Goal: Communication & Community: Participate in discussion

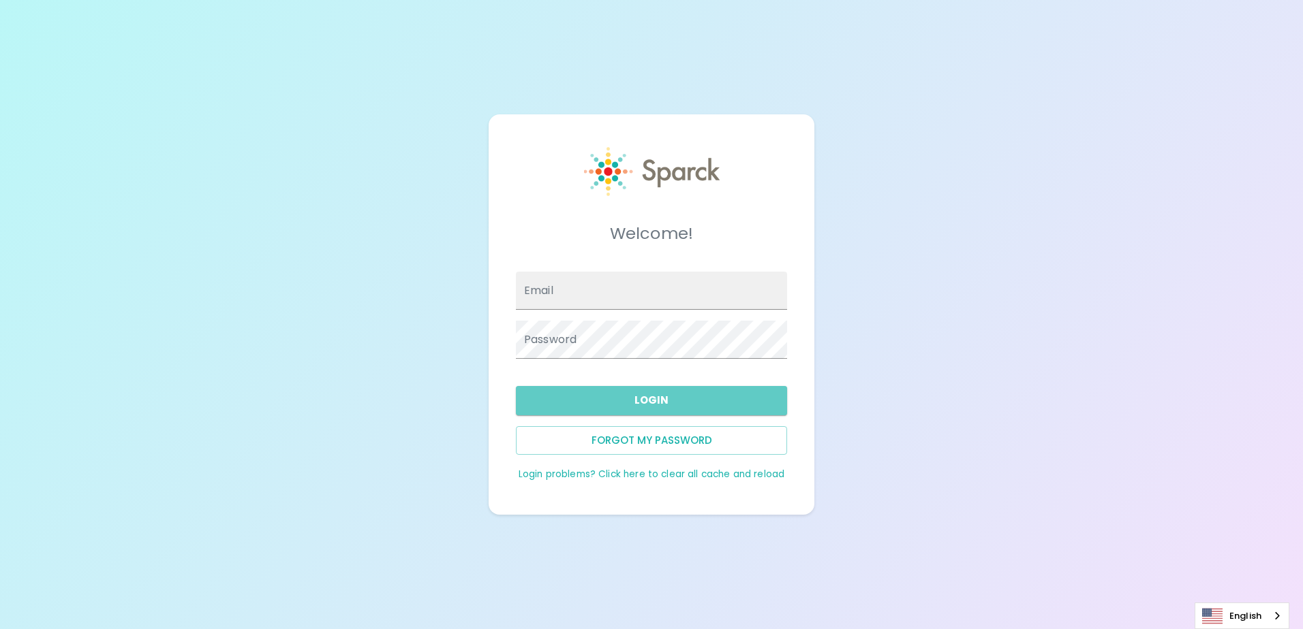
type input "cbramhill@sfbaycoffee.com"
click at [715, 405] on button "Login" at bounding box center [651, 400] width 271 height 29
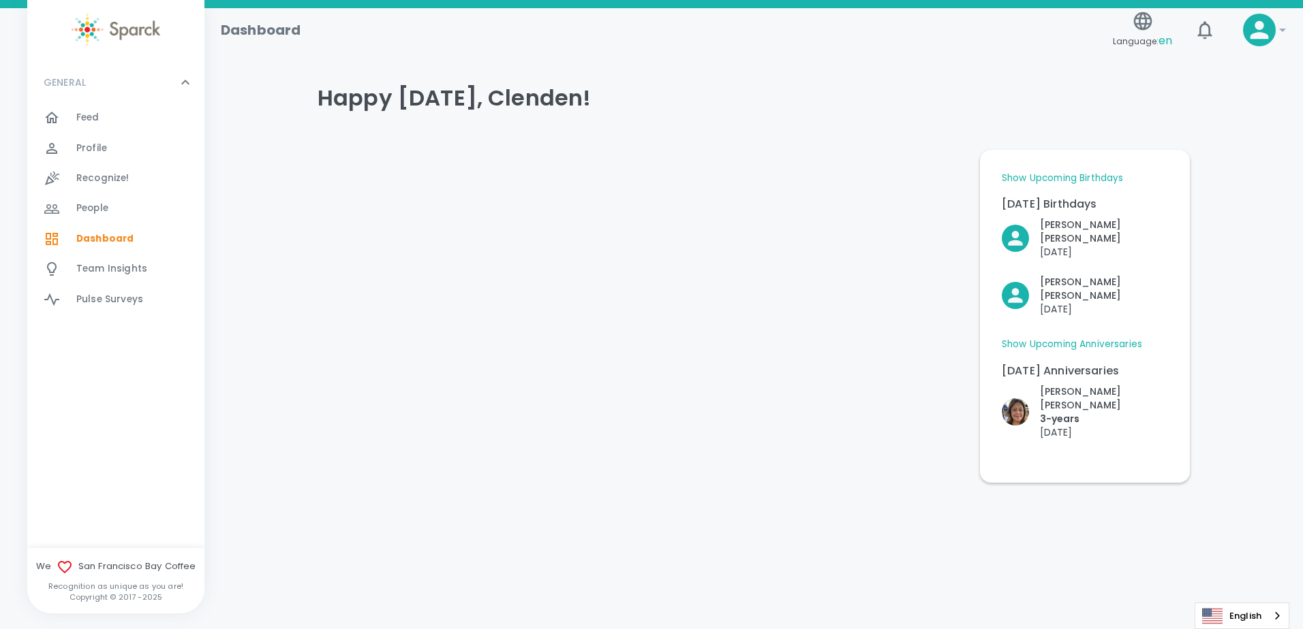
click at [114, 118] on div "Feed 0" at bounding box center [140, 117] width 128 height 19
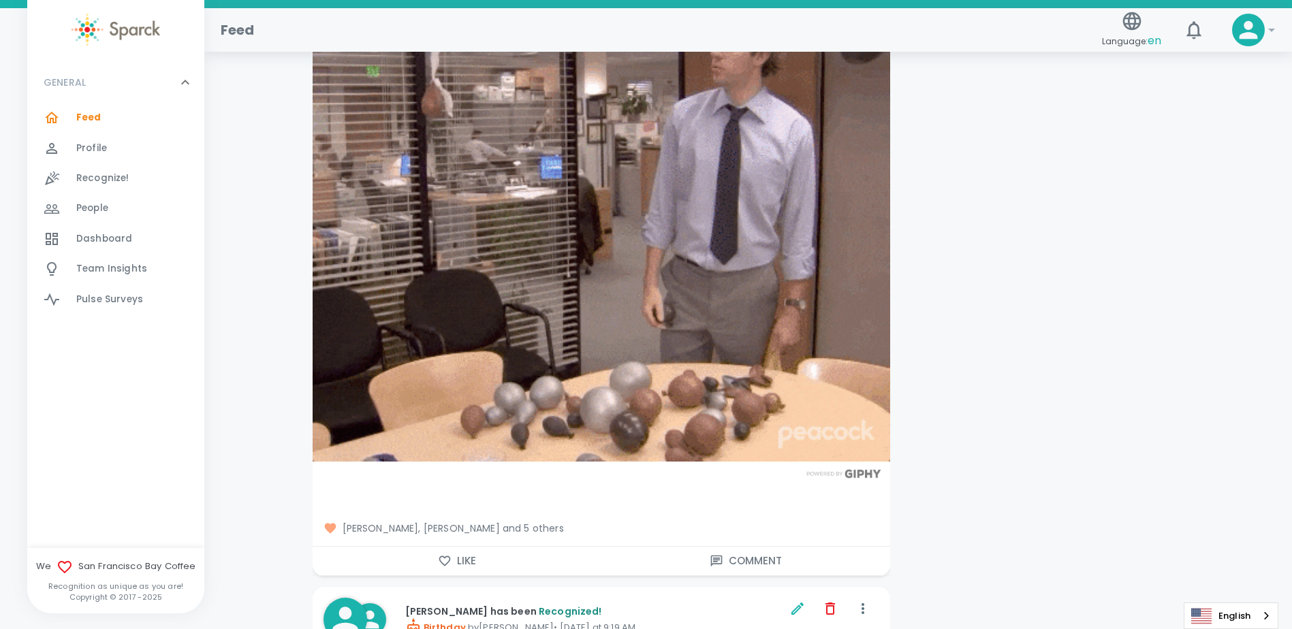
scroll to position [8311, 0]
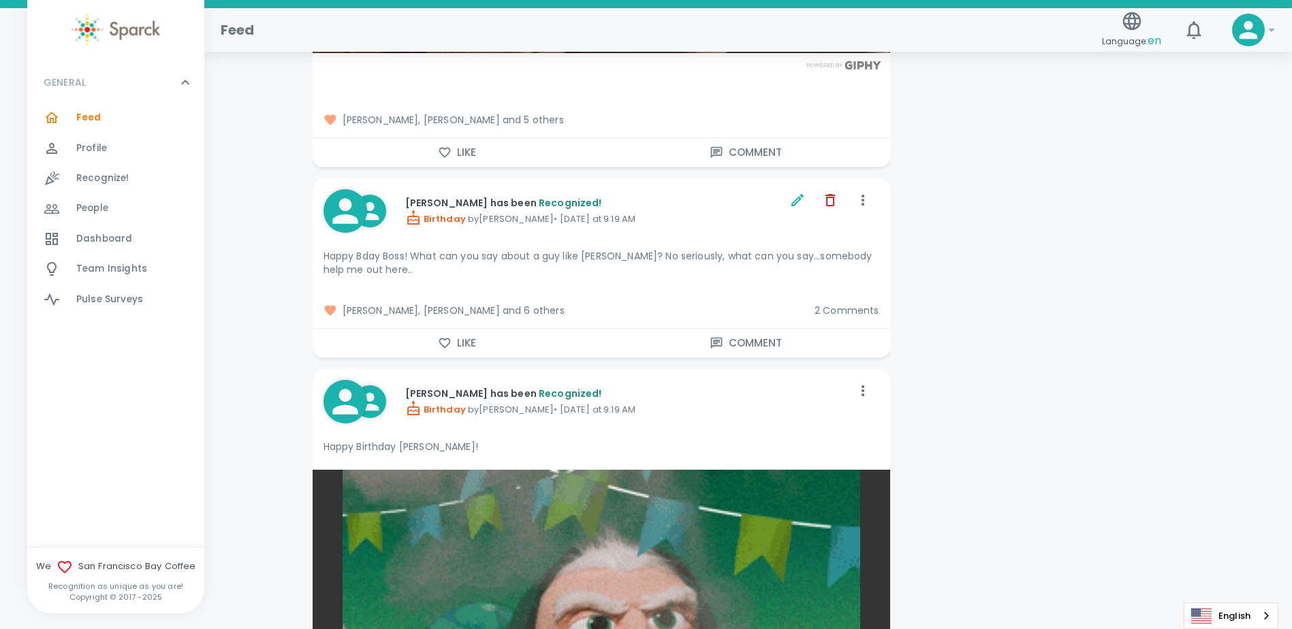
click at [544, 304] on span "Simon Nguyen, Roger Ransford and 6 others" at bounding box center [564, 311] width 480 height 14
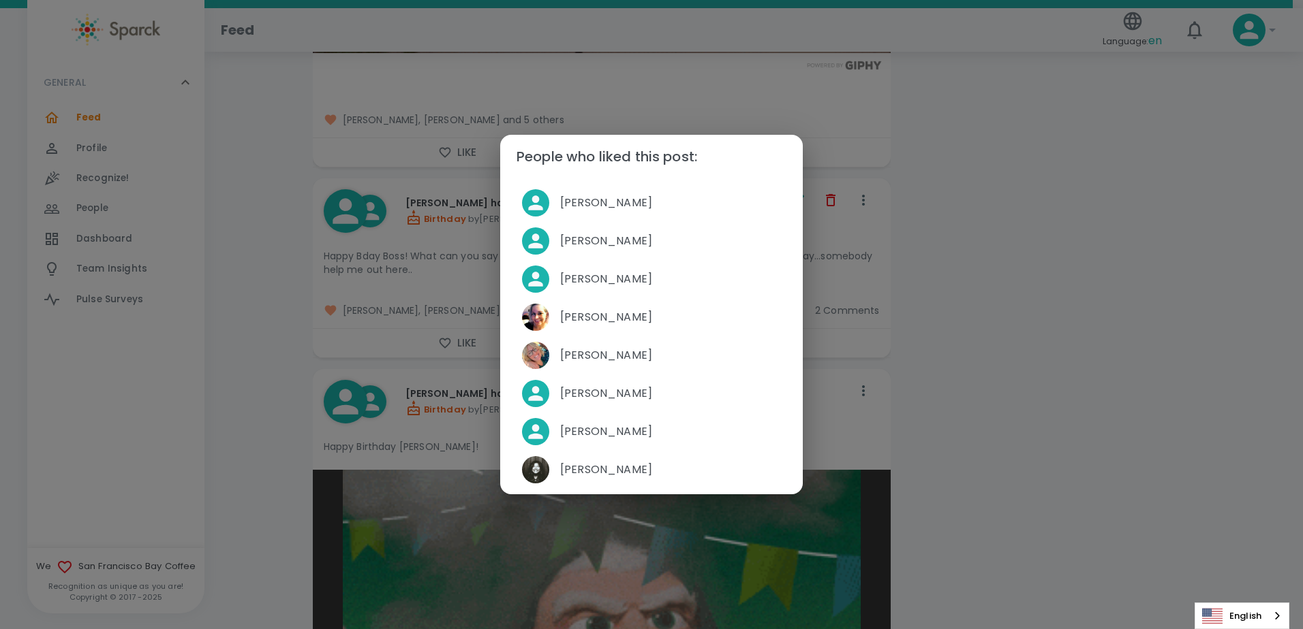
click at [939, 356] on div "People who liked this post: Simon Nguyen Roger Ransford Jake Hatten Nikki Meeks…" at bounding box center [651, 314] width 1303 height 629
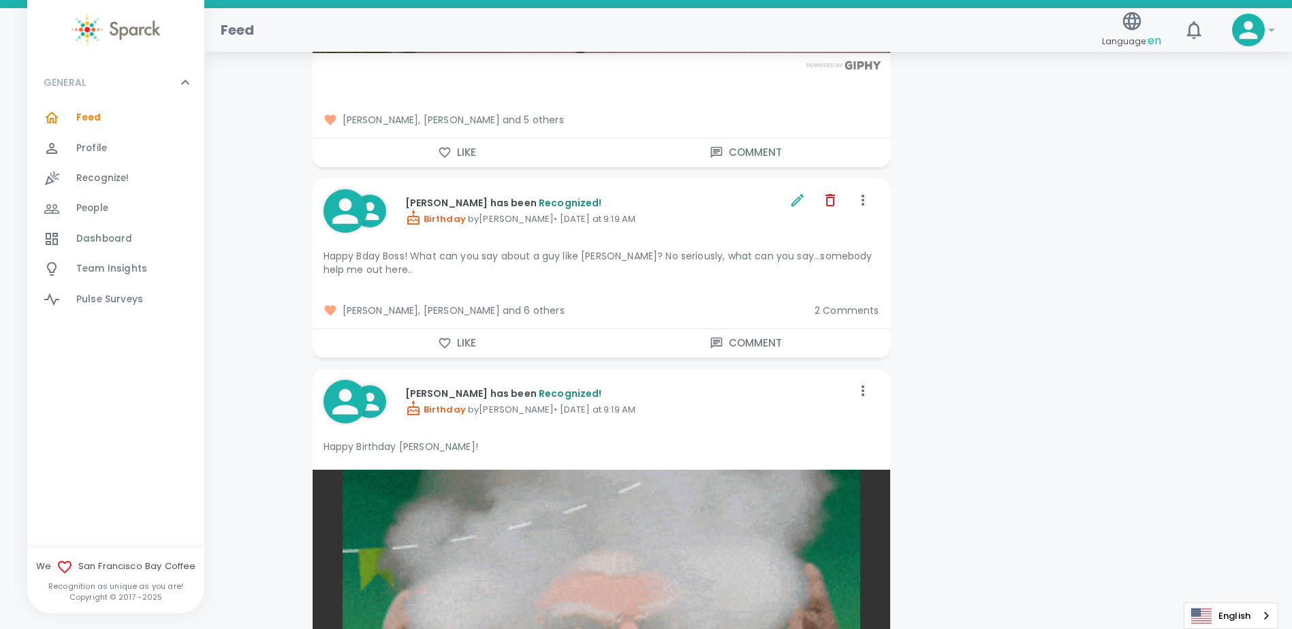
click at [856, 304] on span "2 Comments" at bounding box center [847, 311] width 65 height 14
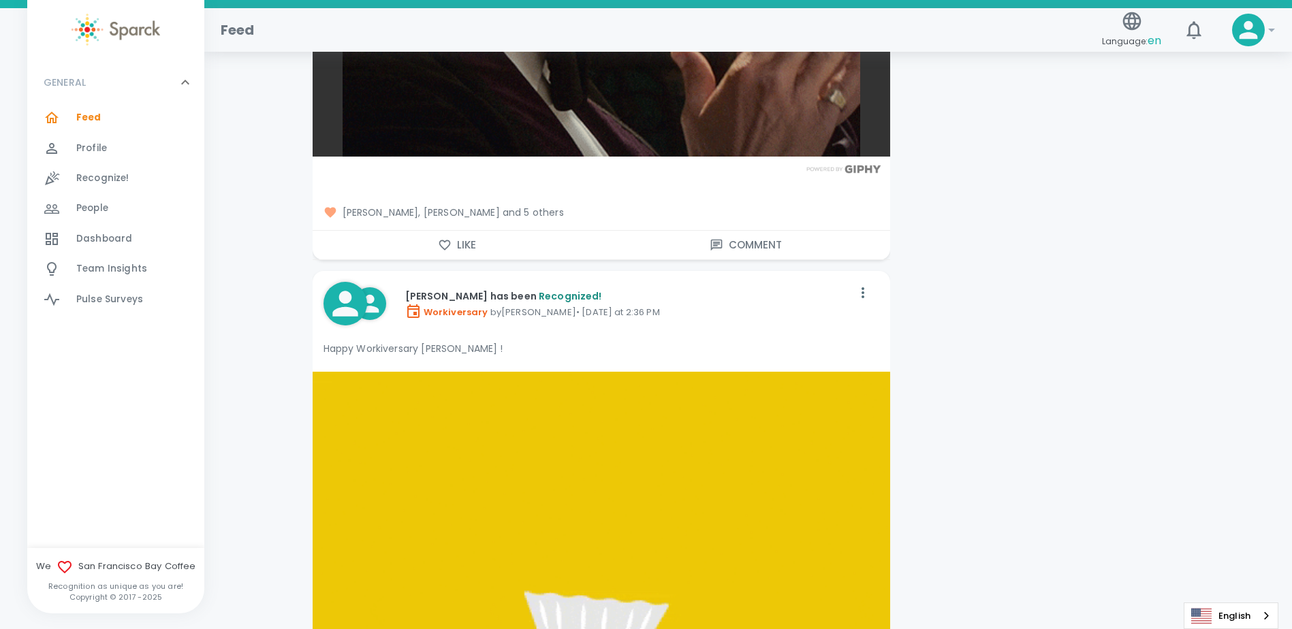
scroll to position [13693, 0]
